Goal: Information Seeking & Learning: Find contact information

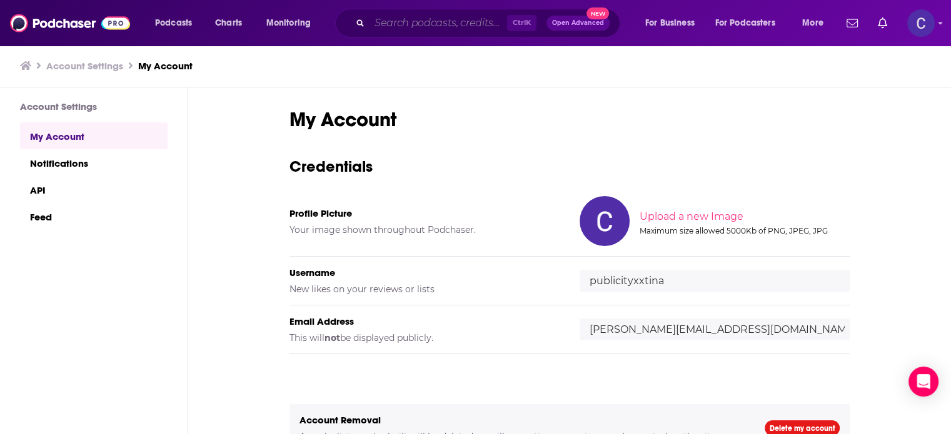
click at [404, 26] on input "Search podcasts, credits, & more..." at bounding box center [437, 23] width 137 height 20
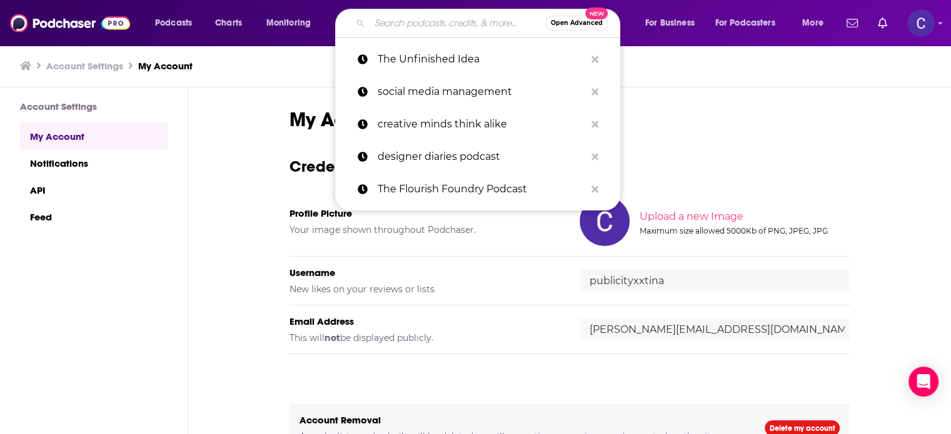
paste input "The Mind Your Time Podcast"
type input "The Mind Your Time Podcast"
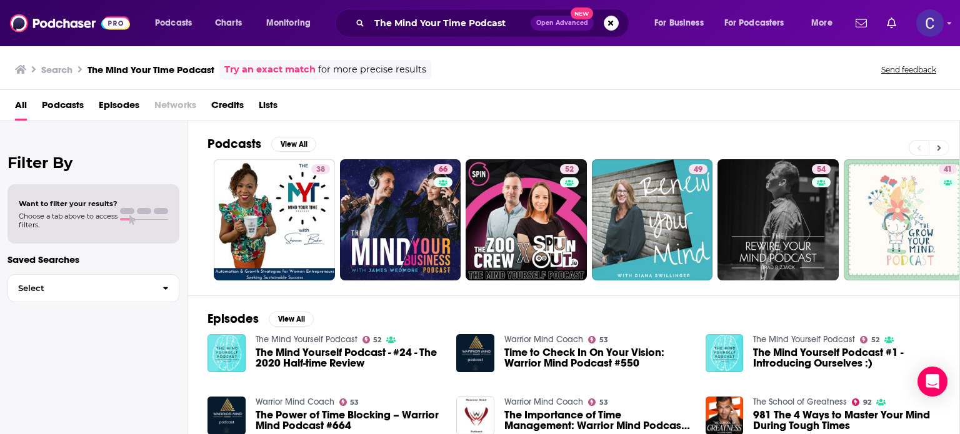
click at [935, 148] on button at bounding box center [939, 148] width 21 height 16
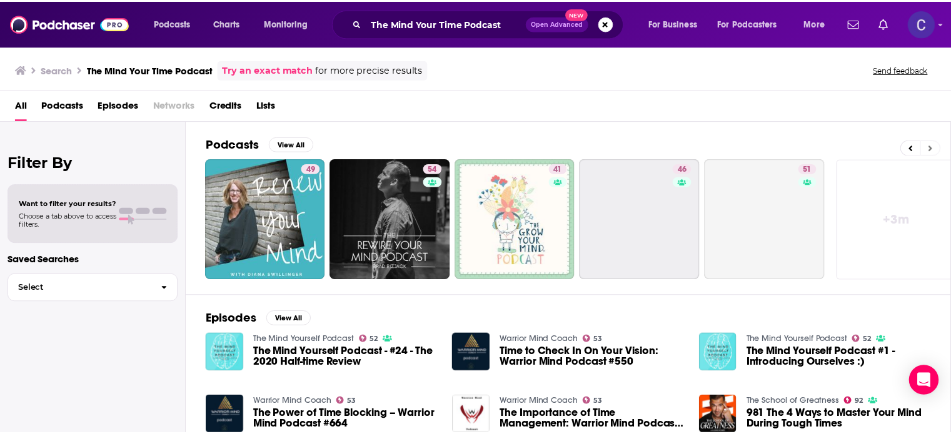
scroll to position [0, 395]
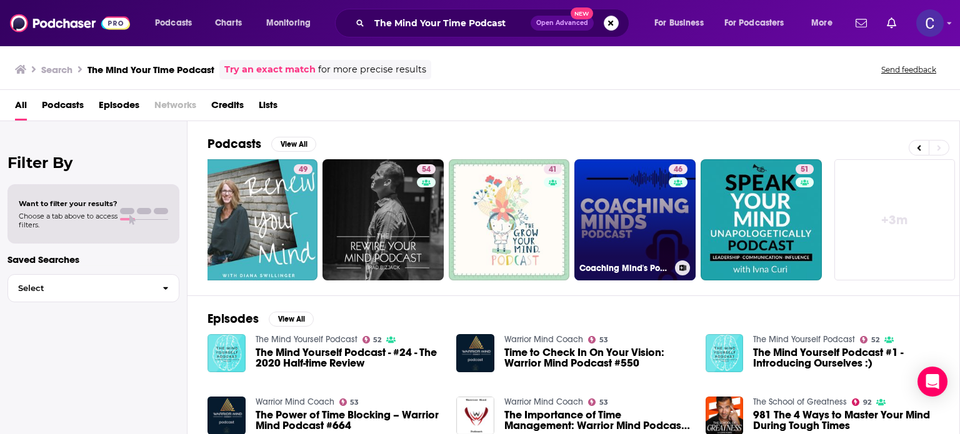
click at [663, 209] on link "46 Coaching Mind's Podcast: Perform at your best!" at bounding box center [634, 219] width 121 height 121
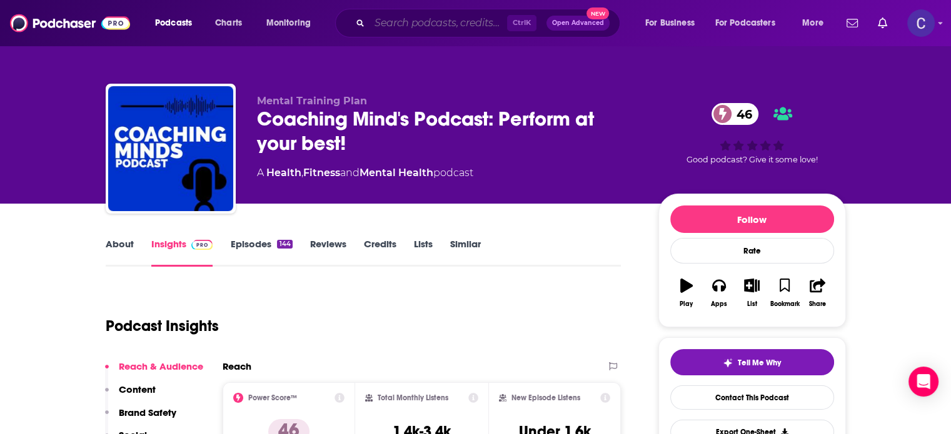
click at [405, 24] on input "Search podcasts, credits, & more..." at bounding box center [437, 23] width 137 height 20
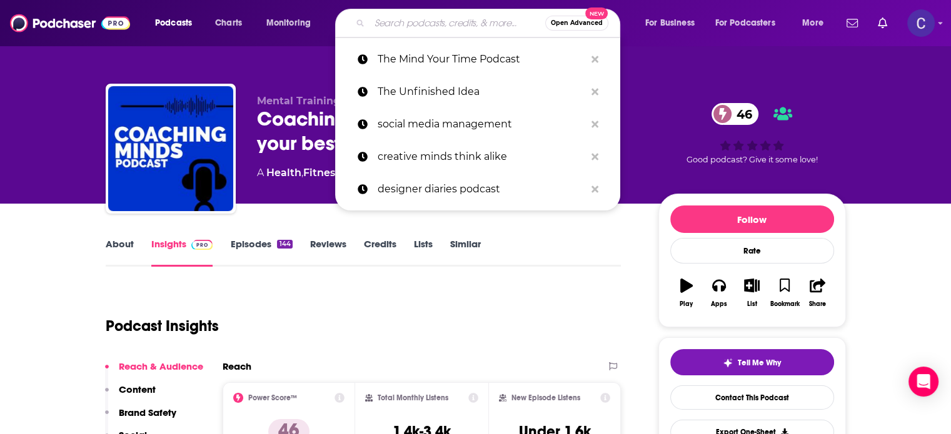
paste input "The System for Everything"
type input "The System for Everything"
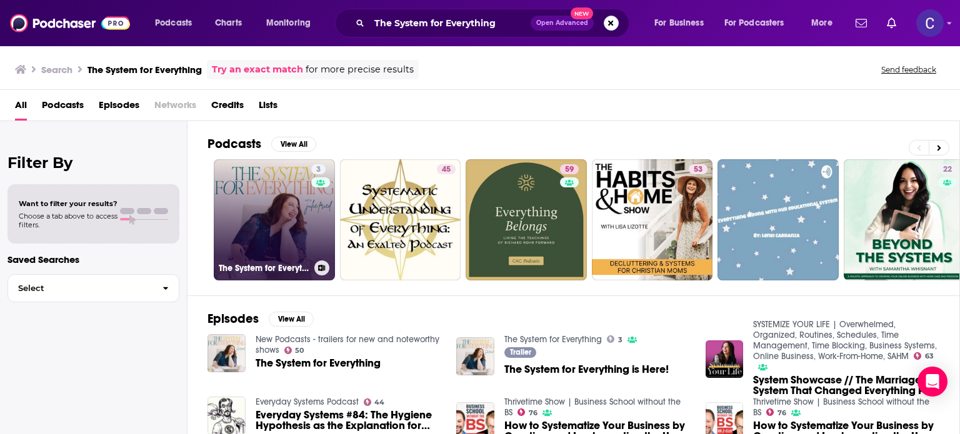
click at [234, 219] on link "3 The System for Everything" at bounding box center [274, 219] width 121 height 121
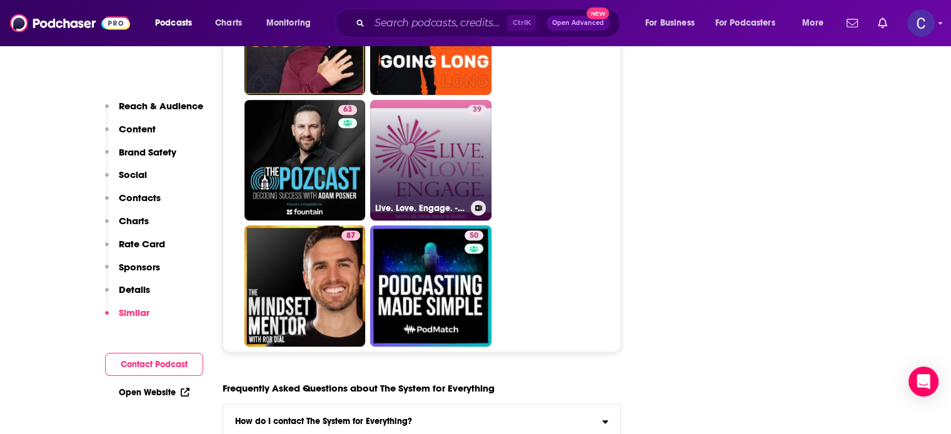
scroll to position [5437, 0]
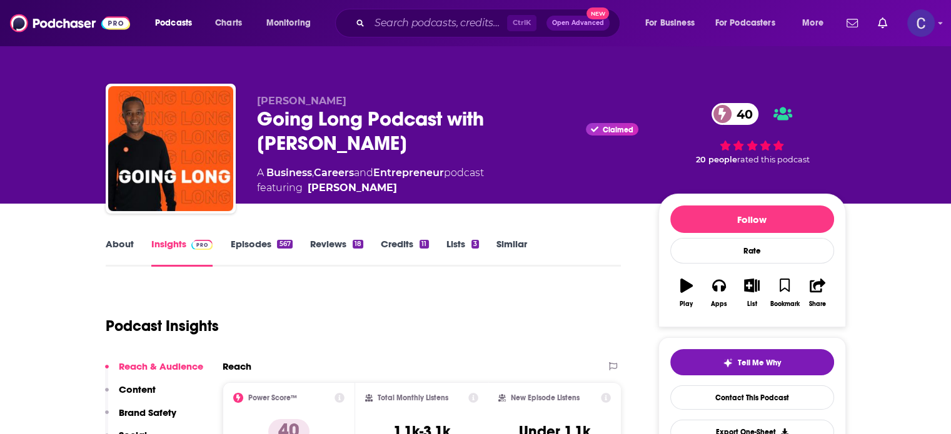
click at [106, 244] on link "About" at bounding box center [120, 252] width 28 height 29
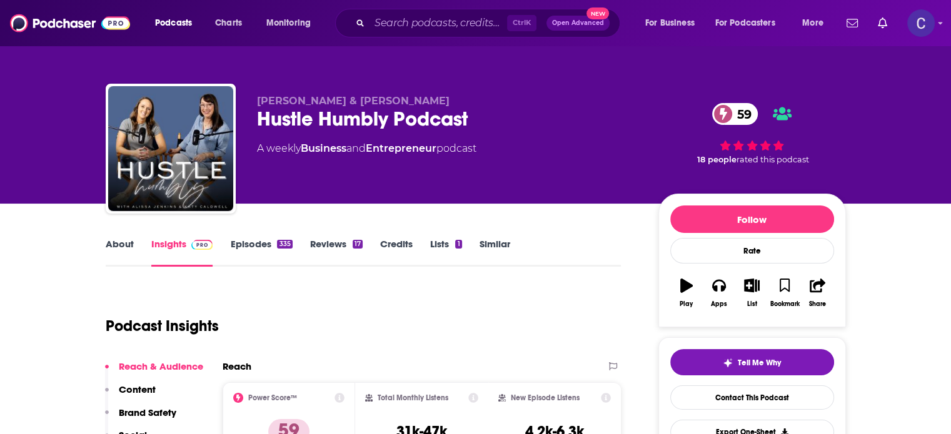
click at [130, 239] on link "About" at bounding box center [120, 252] width 28 height 29
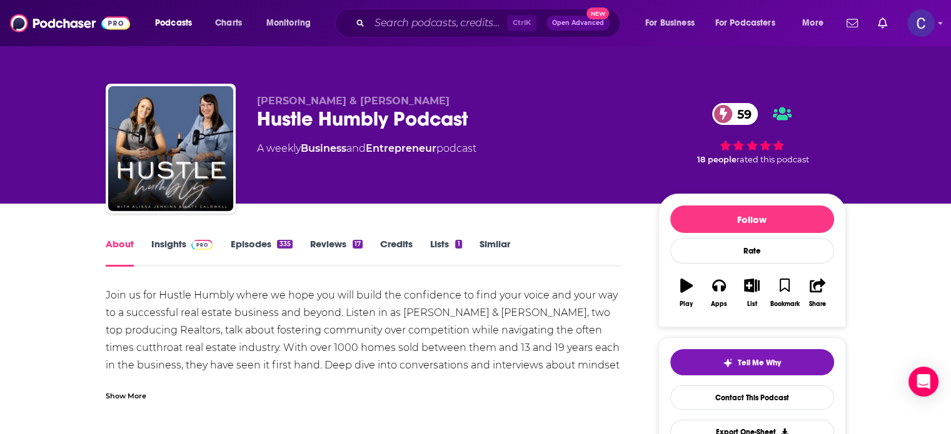
click at [408, 147] on link "Entrepreneur" at bounding box center [401, 148] width 71 height 12
click at [242, 243] on link "Episodes 335" at bounding box center [261, 252] width 62 height 29
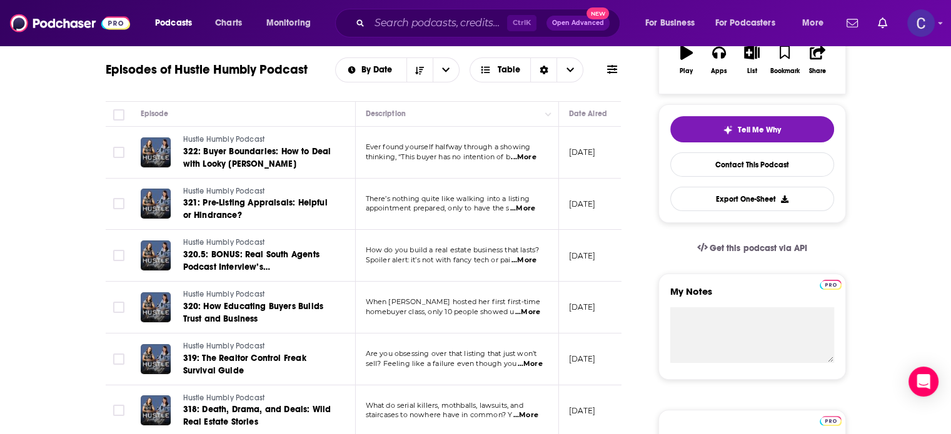
scroll to position [437, 0]
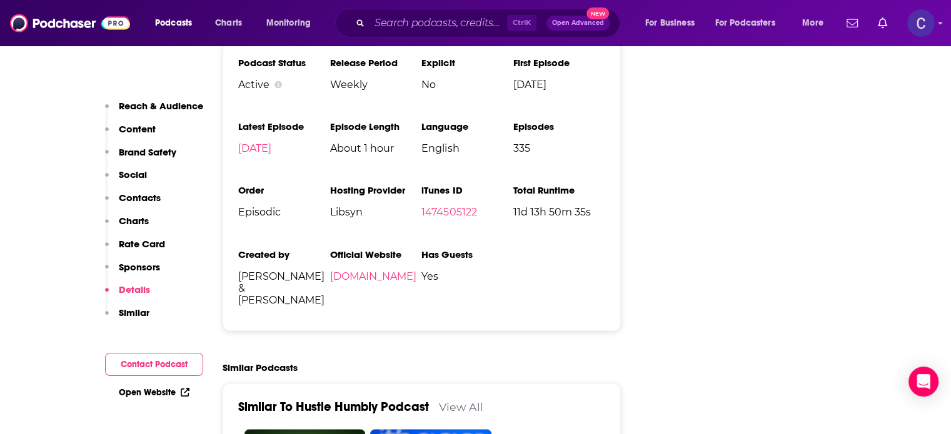
scroll to position [2312, 0]
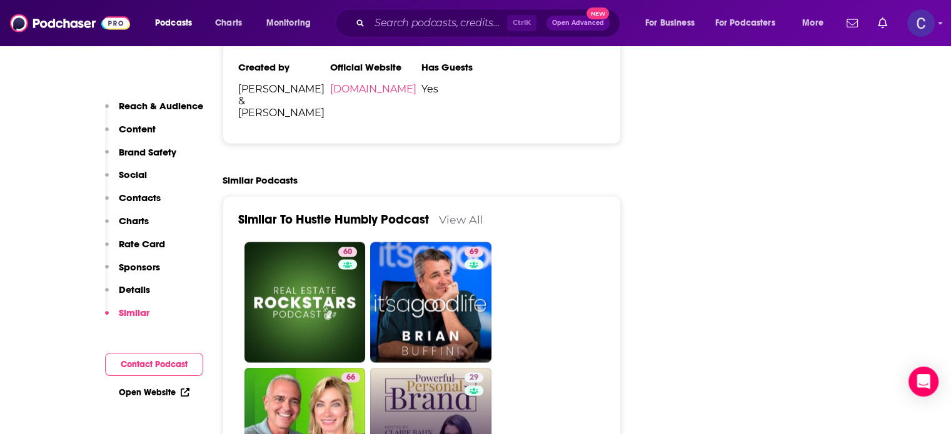
click at [446, 367] on link "29 Powerful Personal Brand" at bounding box center [430, 427] width 121 height 121
type input "https://www.podchaser.com/podcasts/powerful-personal-brand-2140369"
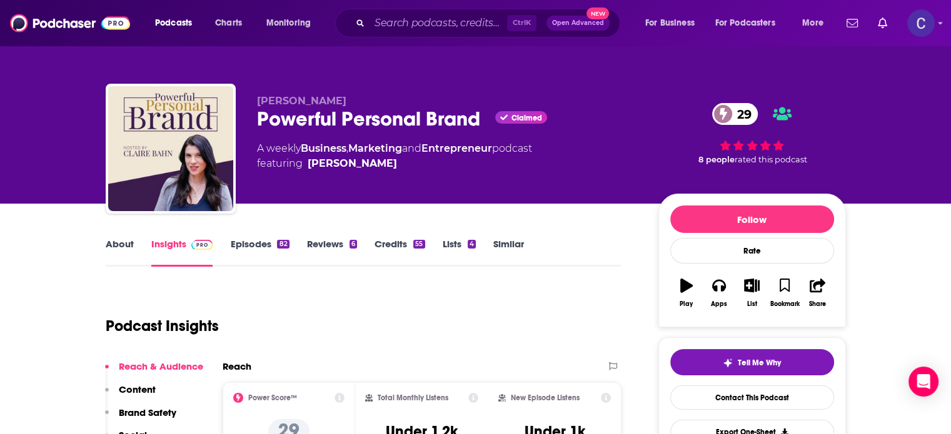
click at [127, 242] on link "About" at bounding box center [120, 252] width 28 height 29
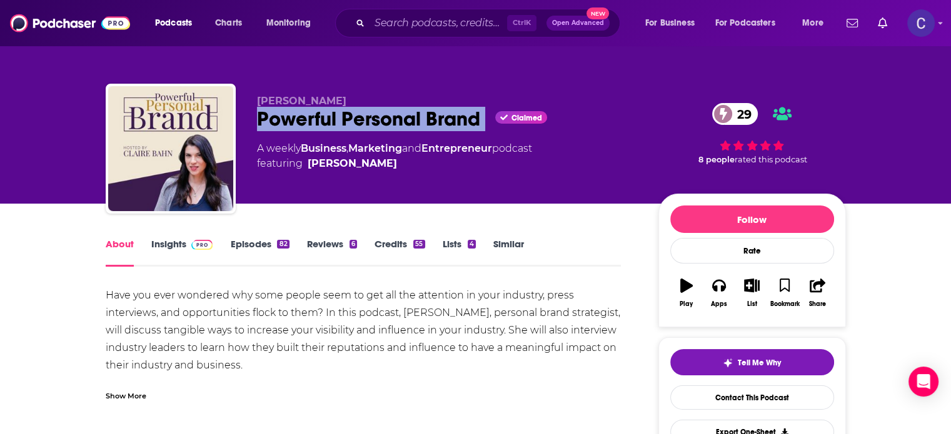
drag, startPoint x: 257, startPoint y: 117, endPoint x: 487, endPoint y: 114, distance: 230.0
click at [487, 114] on div "Powerful Personal Brand Claimed 29" at bounding box center [447, 119] width 381 height 24
copy div "Powerful Personal Brand"
click at [373, 147] on link "Marketing" at bounding box center [375, 148] width 54 height 12
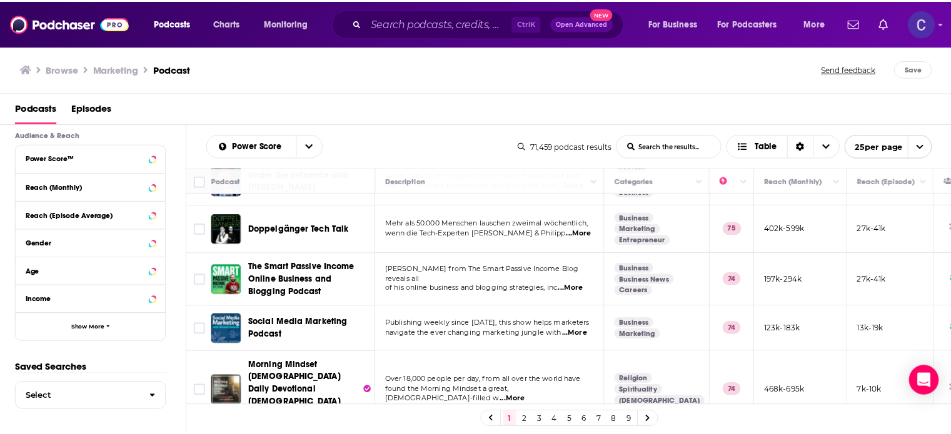
scroll to position [1033, 0]
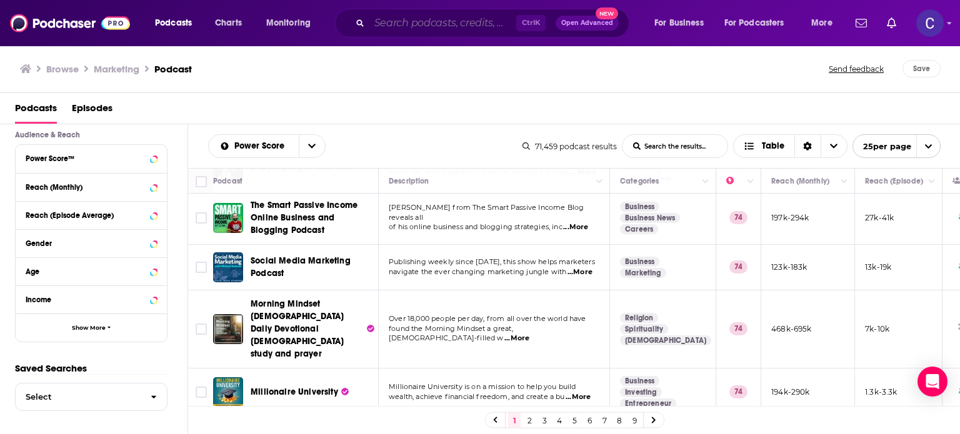
click at [402, 24] on input "Search podcasts, credits, & more..." at bounding box center [442, 23] width 147 height 20
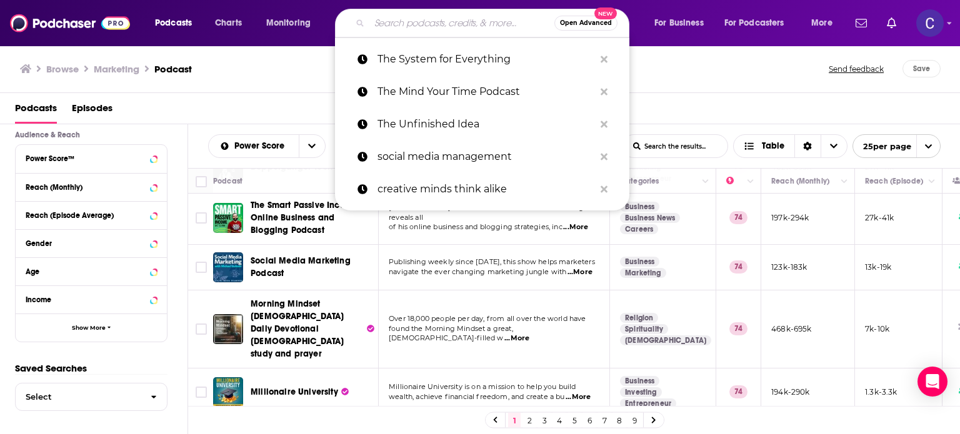
paste input "Duo On Air Podcast"
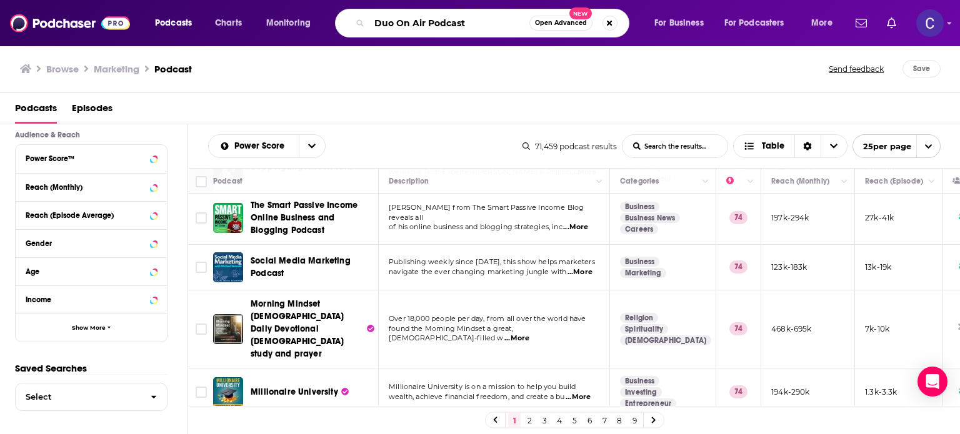
type input "Duo On Air Podcast"
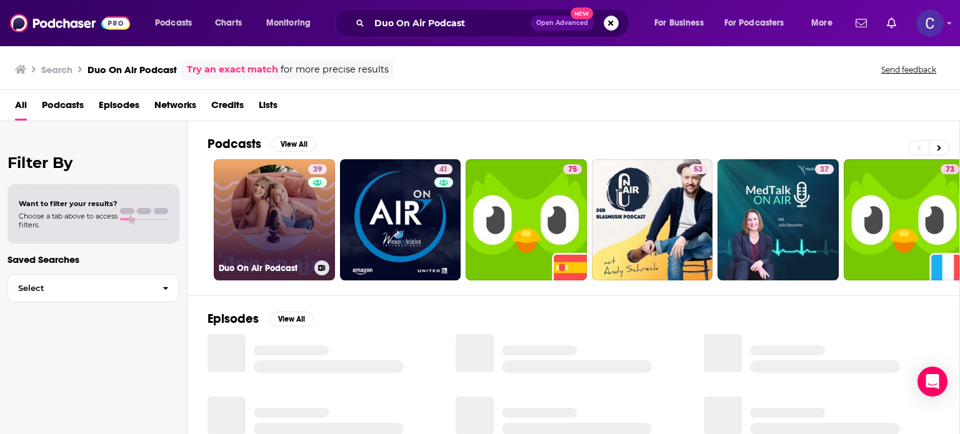
click at [262, 206] on link "39 Duo On Air Podcast" at bounding box center [274, 219] width 121 height 121
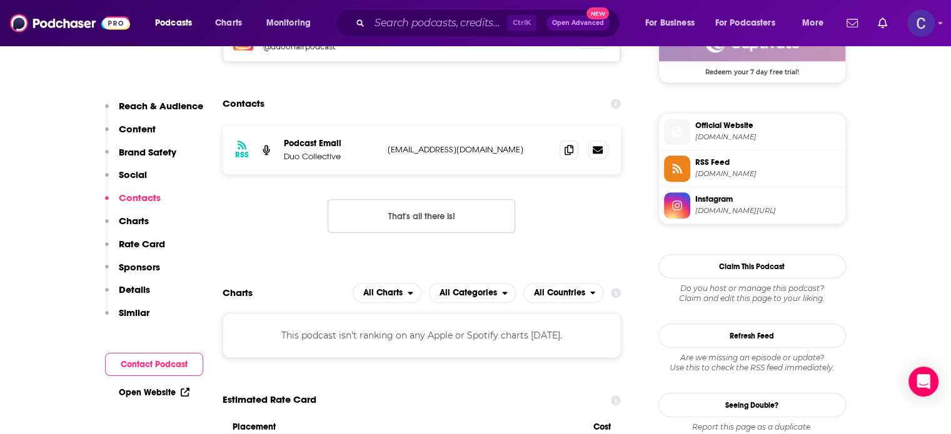
scroll to position [1062, 0]
click at [566, 152] on icon at bounding box center [568, 149] width 9 height 10
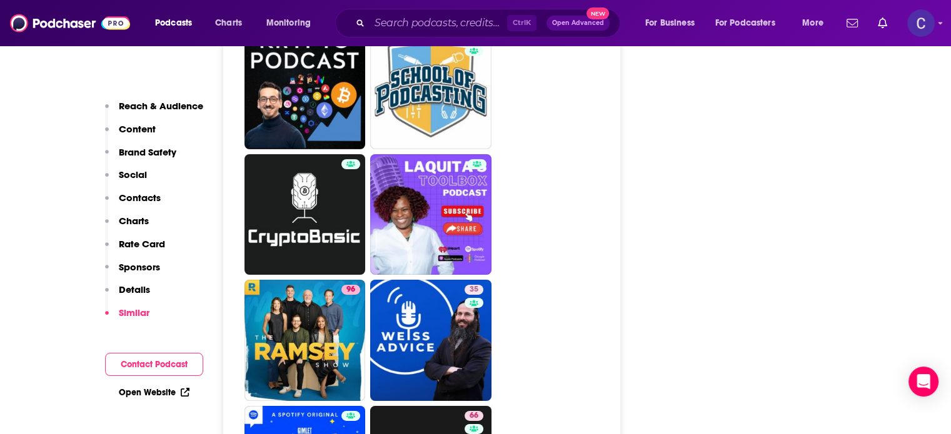
scroll to position [4375, 0]
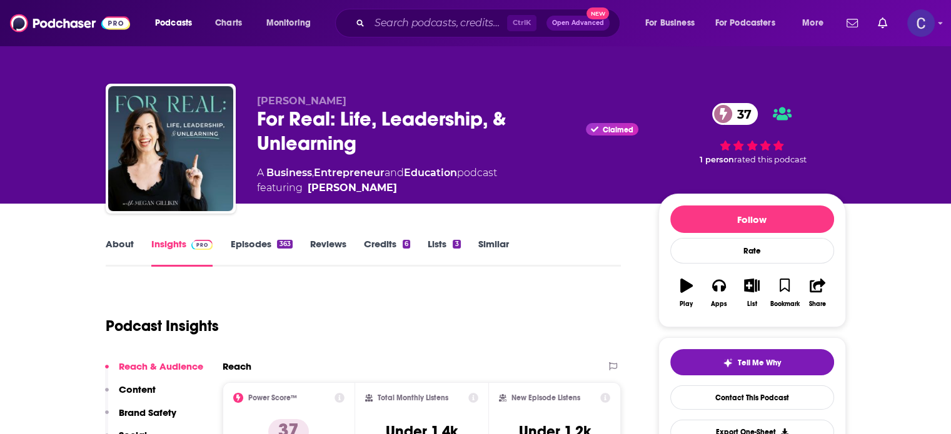
click at [107, 247] on link "About" at bounding box center [120, 252] width 28 height 29
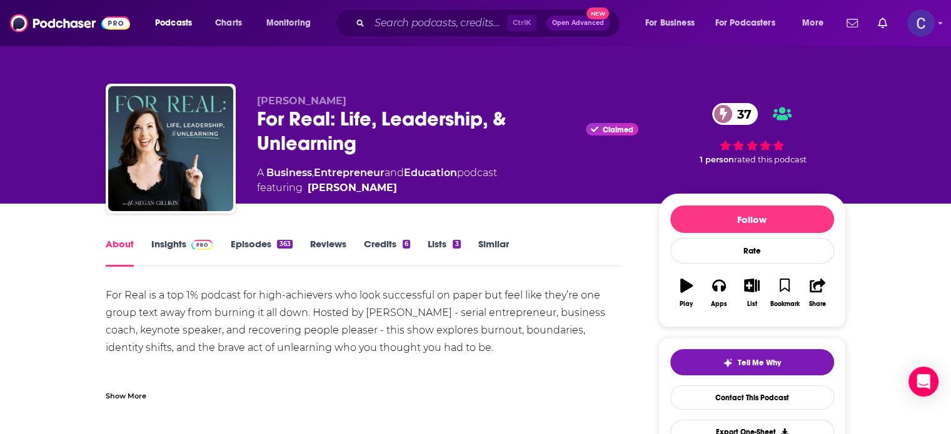
click at [252, 243] on link "Episodes 363" at bounding box center [261, 252] width 62 height 29
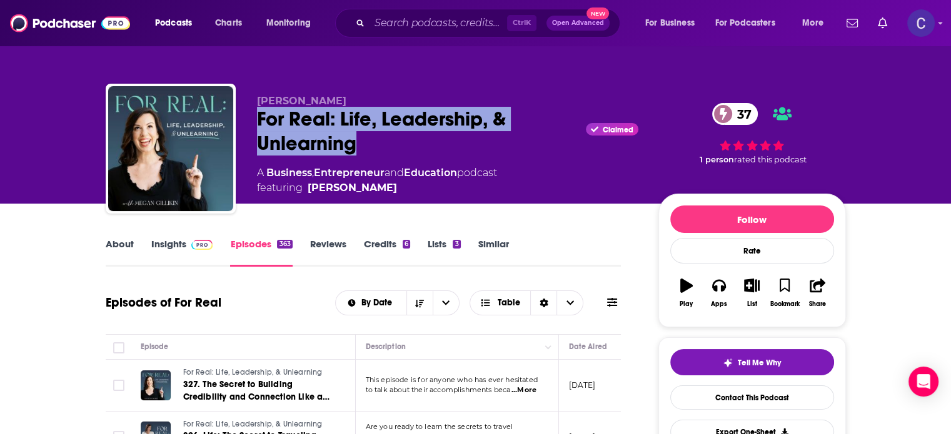
drag, startPoint x: 259, startPoint y: 117, endPoint x: 375, endPoint y: 139, distance: 118.4
click at [375, 139] on div "For Real: Life, Leadership, & Unlearning Claimed 37" at bounding box center [447, 131] width 381 height 49
copy h2 "For Real: Life, Leadership, & Unlearning"
click at [174, 242] on link "Insights" at bounding box center [182, 252] width 62 height 29
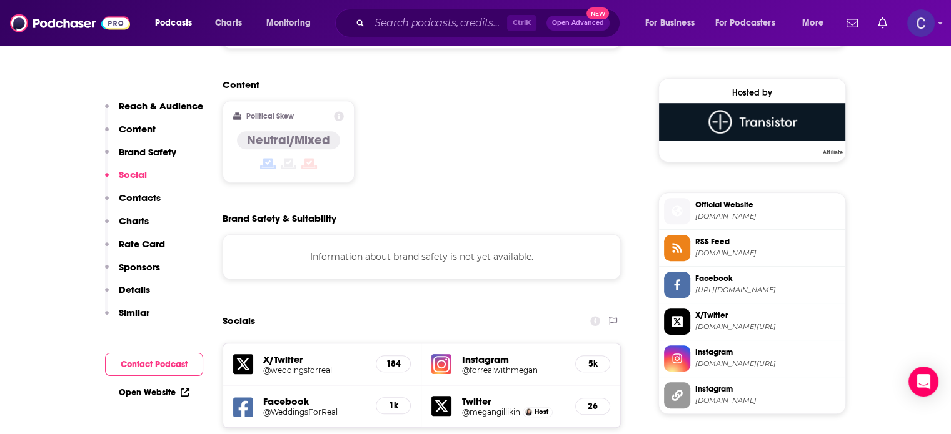
scroll to position [1125, 0]
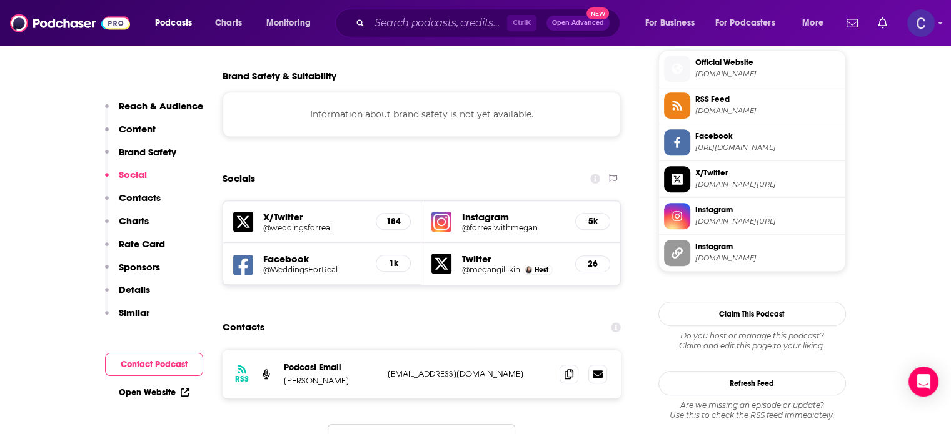
drag, startPoint x: 286, startPoint y: 306, endPoint x: 337, endPoint y: 306, distance: 51.9
click at [337, 376] on p "Megan Gillikin" at bounding box center [331, 381] width 94 height 11
copy p "Megan Gillikin"
drag, startPoint x: 569, startPoint y: 296, endPoint x: 714, endPoint y: 272, distance: 146.4
click at [569, 369] on icon at bounding box center [568, 374] width 9 height 10
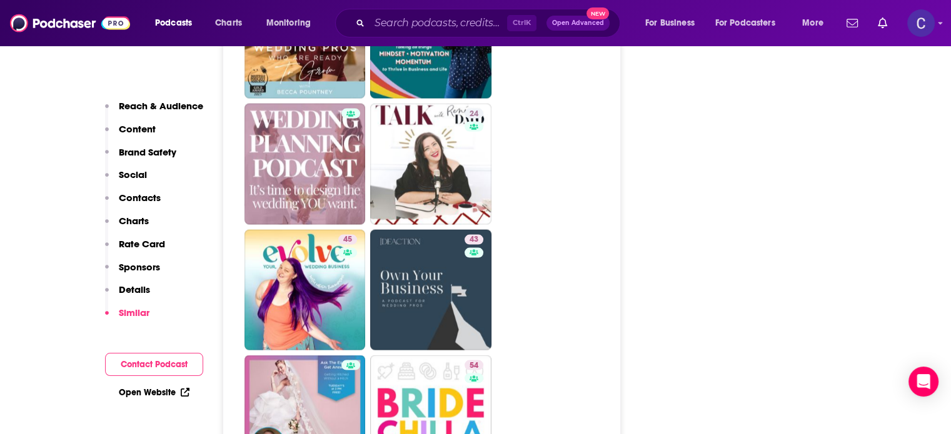
scroll to position [2500, 0]
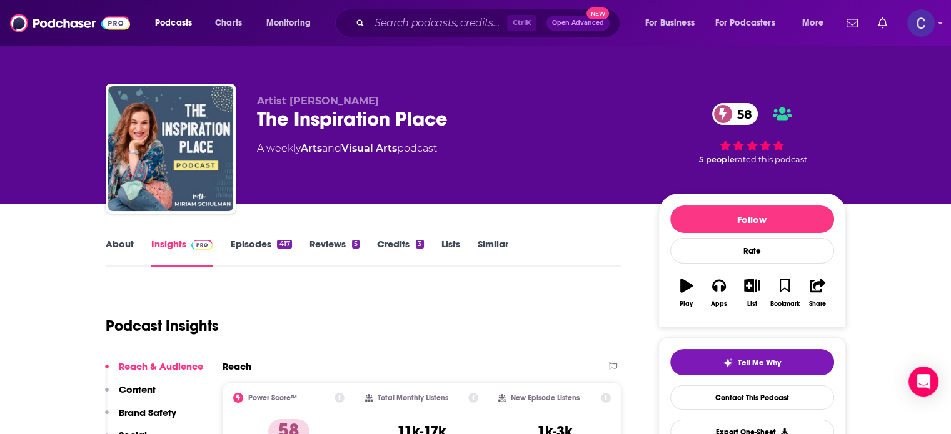
click at [112, 247] on link "About" at bounding box center [120, 252] width 28 height 29
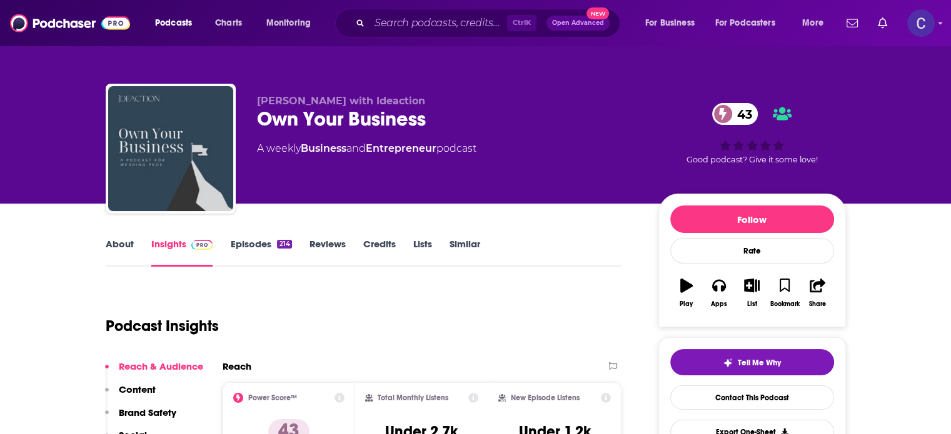
click at [121, 242] on link "About" at bounding box center [120, 252] width 28 height 29
